Goal: Check status: Check status

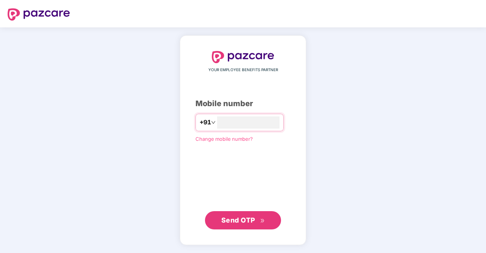
type input "**********"
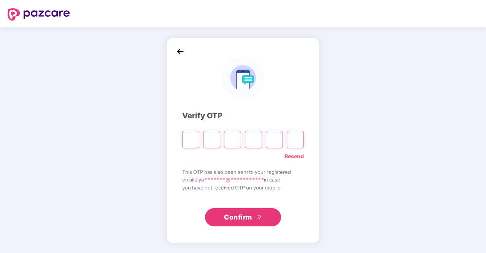
type input "*"
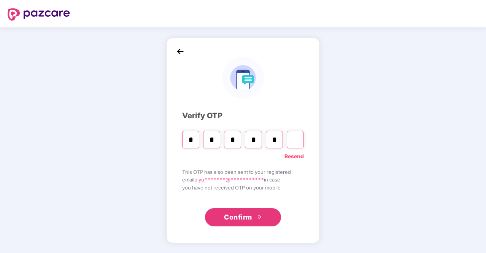
type input "*"
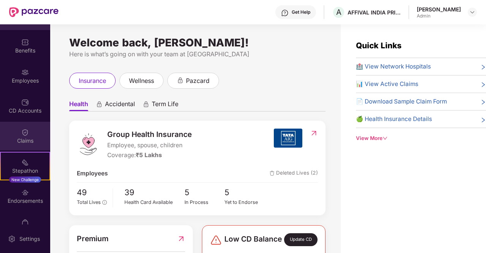
scroll to position [40, 0]
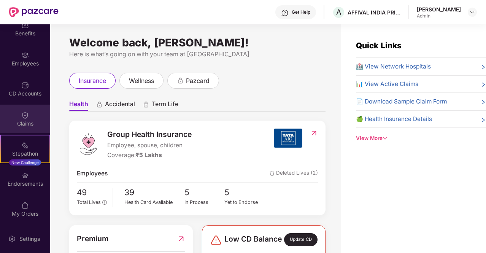
click at [27, 119] on img at bounding box center [25, 115] width 8 height 8
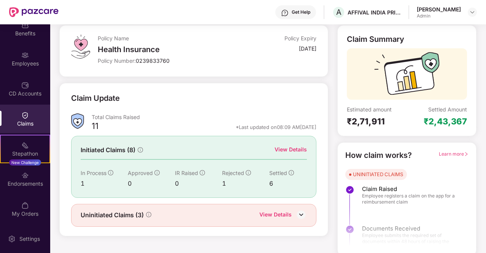
scroll to position [44, 0]
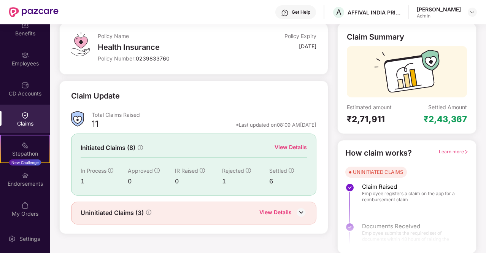
click at [299, 145] on div "View Details" at bounding box center [290, 147] width 32 height 8
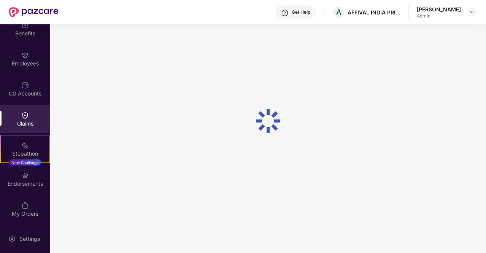
scroll to position [24, 0]
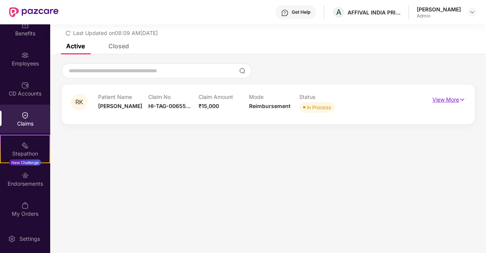
click at [457, 100] on p "View More" at bounding box center [448, 98] width 33 height 10
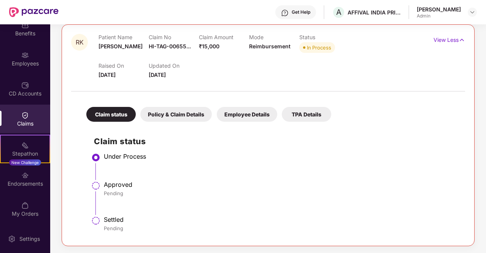
scroll to position [0, 0]
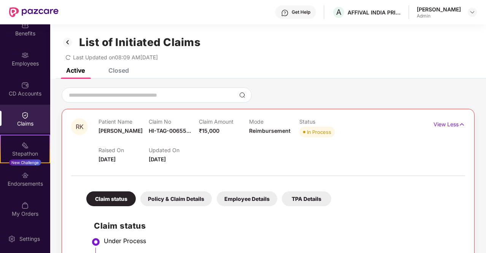
click at [122, 72] on div "Closed" at bounding box center [118, 71] width 21 height 8
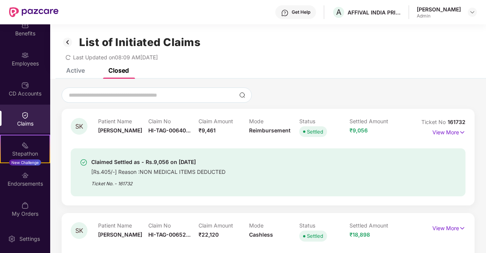
click at [82, 73] on div "Active" at bounding box center [75, 71] width 19 height 8
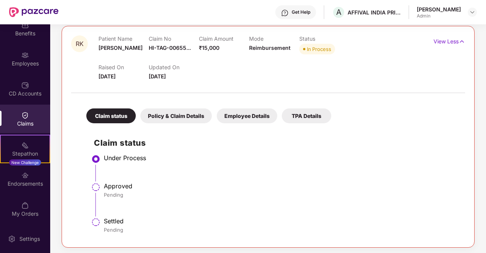
scroll to position [84, 0]
